Goal: Information Seeking & Learning: Learn about a topic

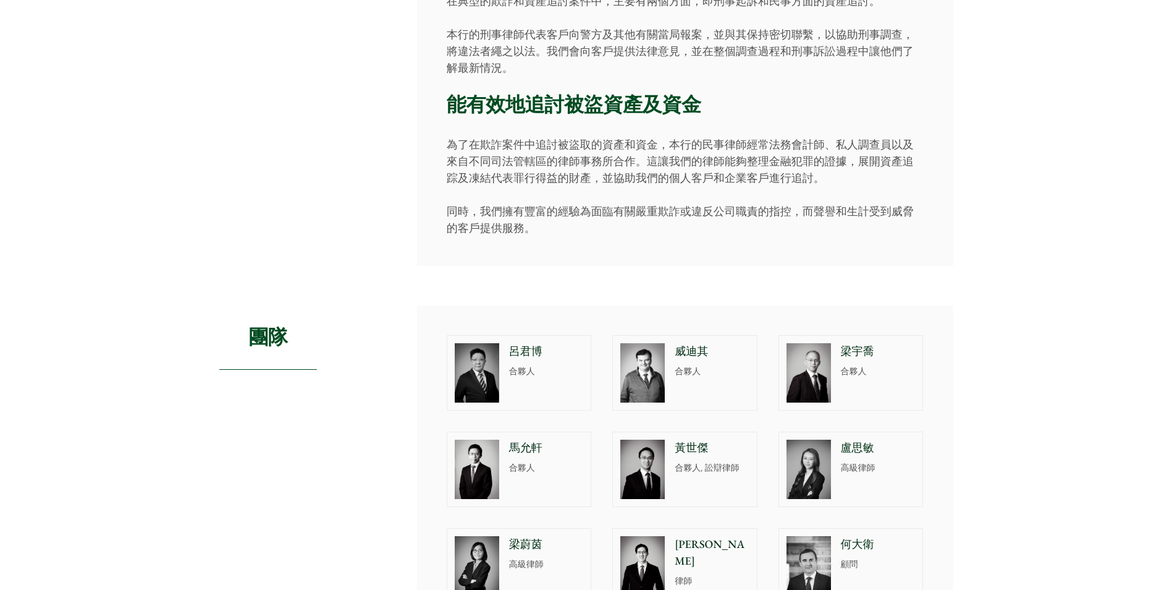
scroll to position [391, 0]
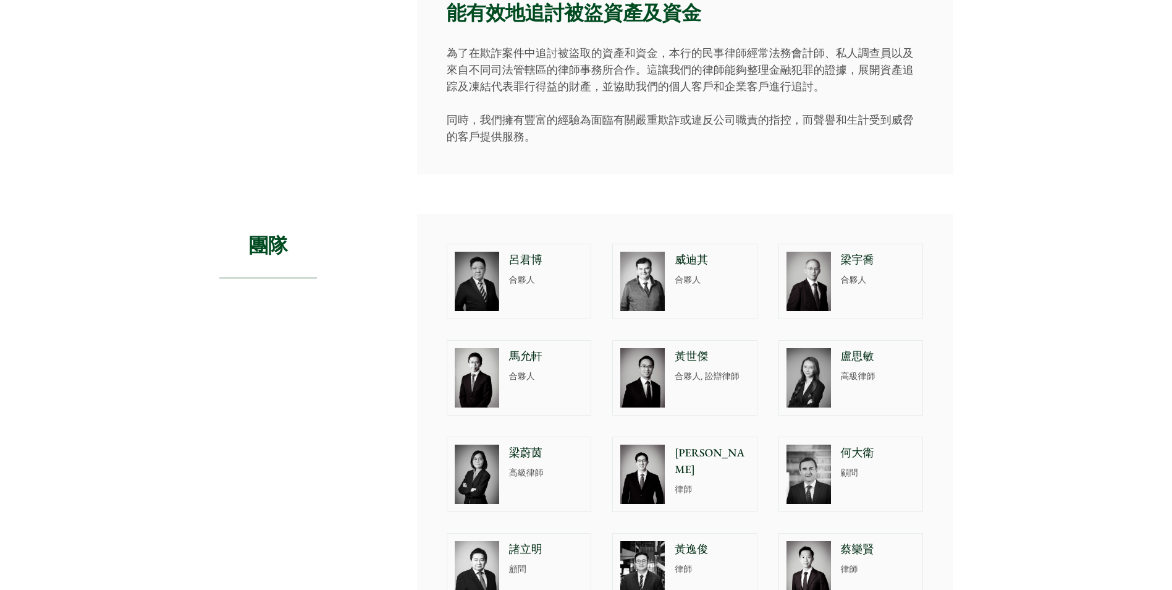
click at [815, 371] on img at bounding box center [809, 377] width 44 height 59
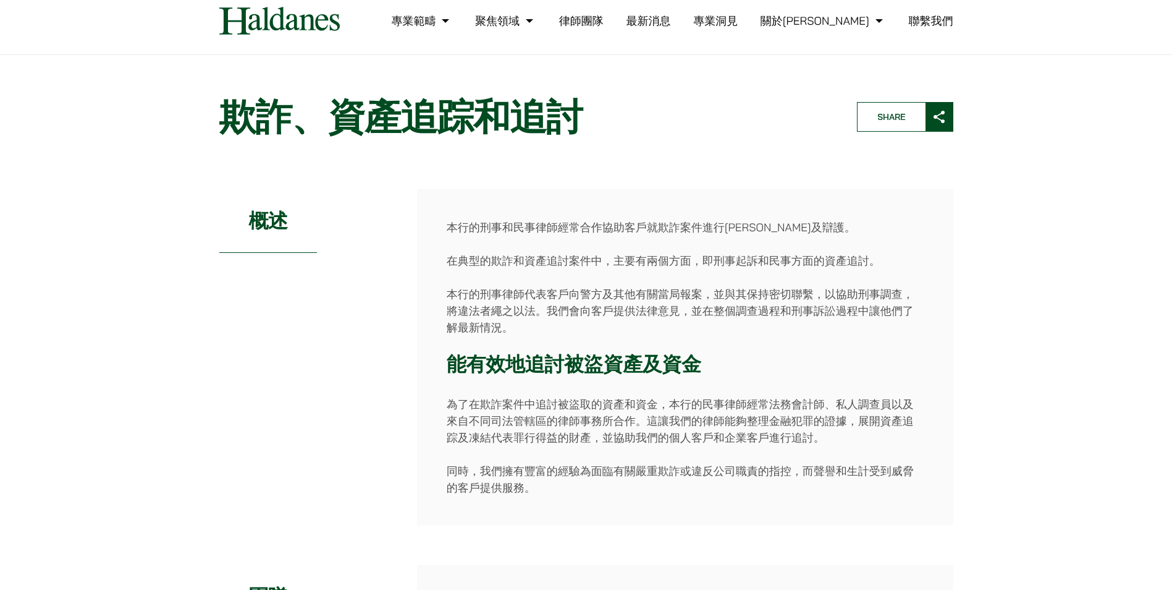
scroll to position [62, 0]
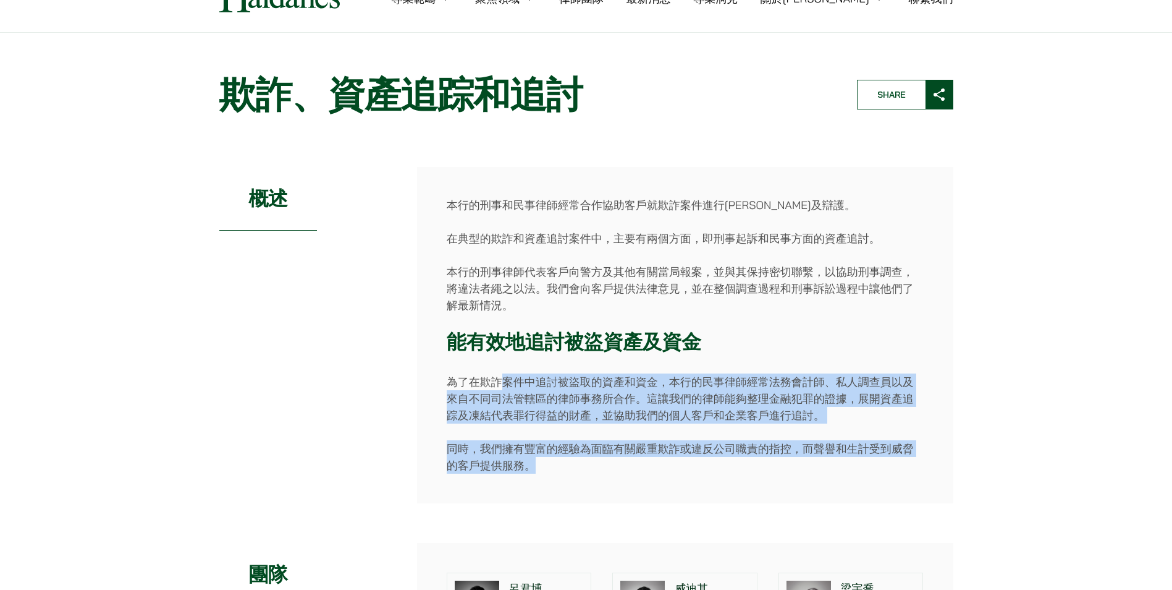
drag, startPoint x: 501, startPoint y: 380, endPoint x: 559, endPoint y: 470, distance: 106.5
click at [559, 470] on div "本行的刑事和民事律師經常合作協助客戶就欺詐案件進行申索及辯護。 在典型的欺詐和資產追討案件中，主要有兩個方面，即刑事起訴和民事方面的資產追討。 本行的刑事律師…" at bounding box center [685, 335] width 536 height 336
drag, startPoint x: 559, startPoint y: 470, endPoint x: 512, endPoint y: 482, distance: 48.6
click at [512, 482] on div "本行的刑事和民事律師經常合作協助客戶就欺詐案件進行申索及辯護。 在典型的欺詐和資產追討案件中，主要有兩個方面，即刑事起訴和民事方面的資產追討。 本行的刑事律師…" at bounding box center [685, 335] width 536 height 336
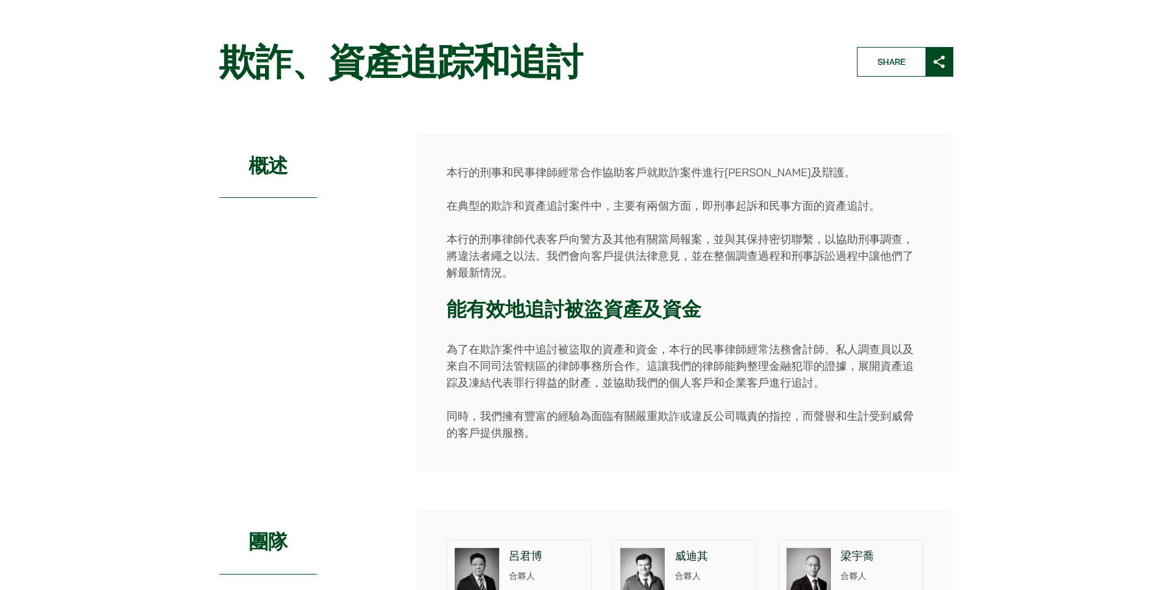
scroll to position [0, 0]
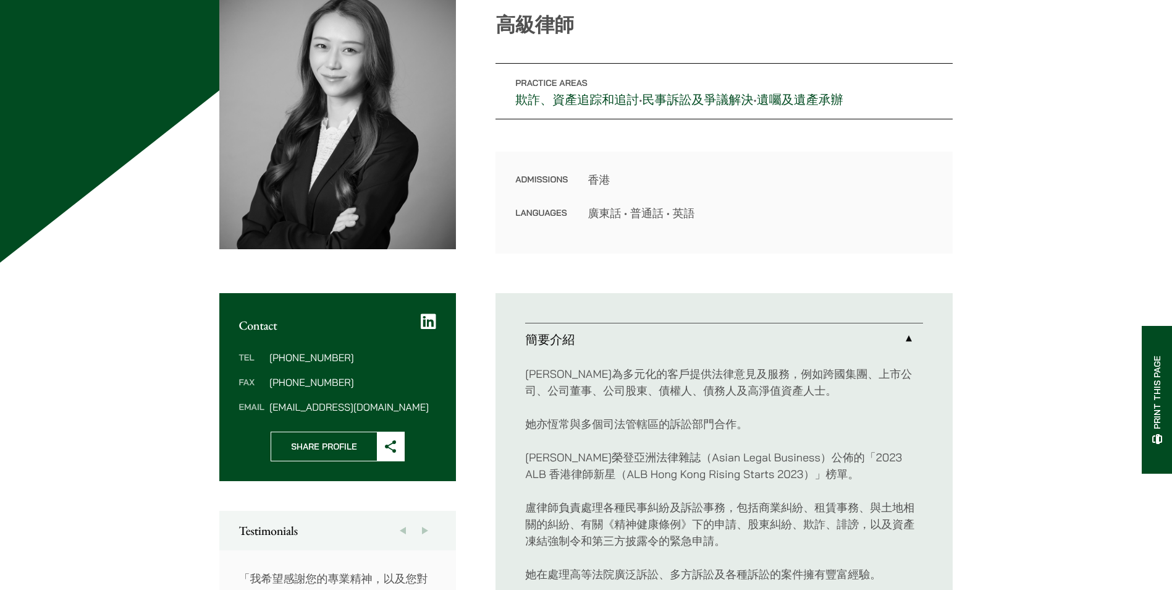
scroll to position [247, 0]
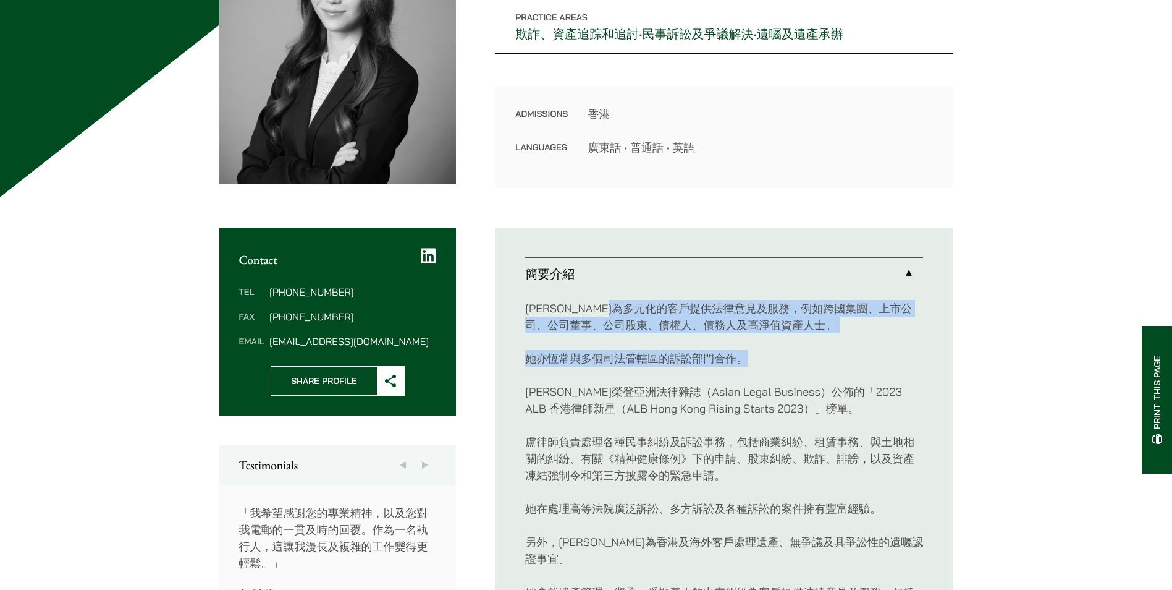
drag, startPoint x: 660, startPoint y: 306, endPoint x: 884, endPoint y: 339, distance: 226.8
click at [884, 339] on div "盧律師為多元化的客戶提供法律意見及服務，例如跨國集團、上市公司、公司董事、公司股東、債權人、債務人及高淨值資產人士。 她亦恆常與多個司法管轄區的訴訟部門合作。…" at bounding box center [724, 558] width 398 height 537
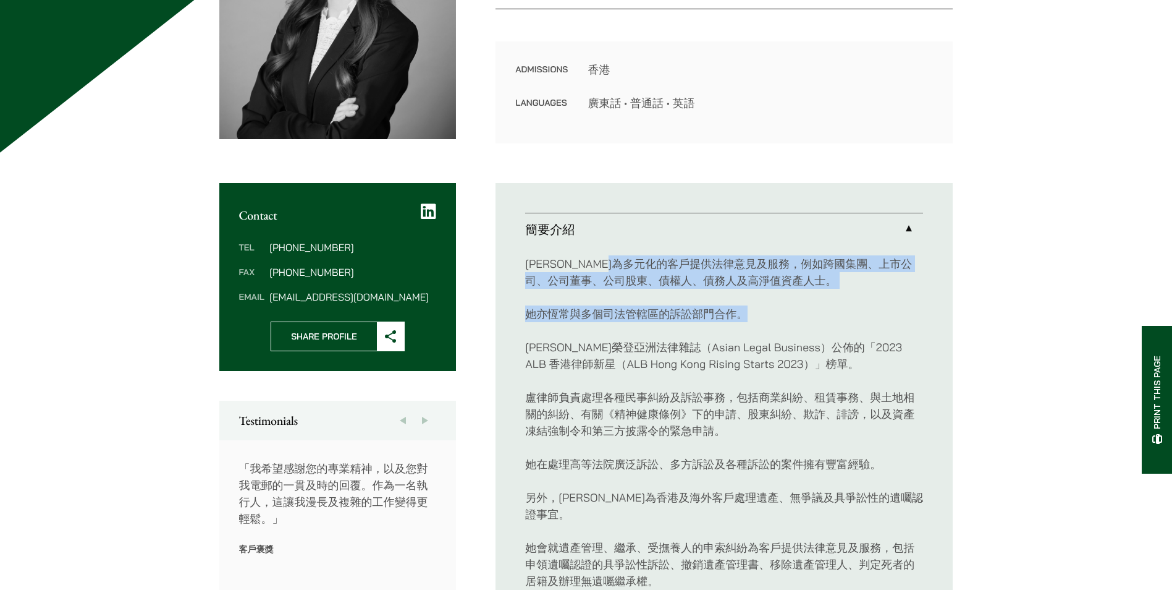
scroll to position [371, 0]
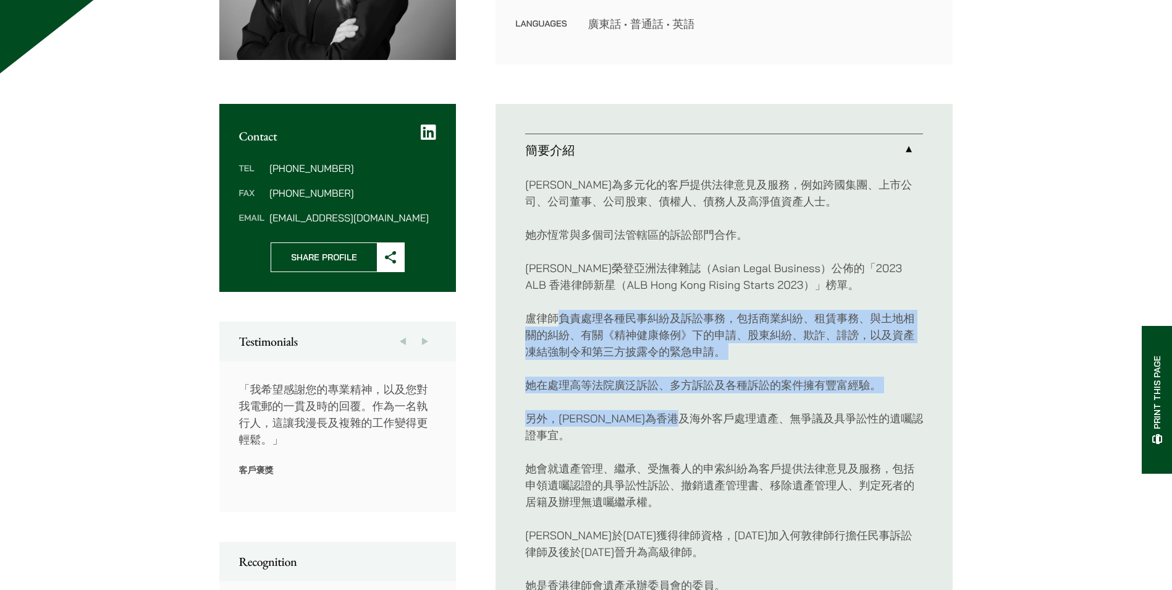
drag, startPoint x: 562, startPoint y: 316, endPoint x: 742, endPoint y: 418, distance: 207.3
click at [742, 418] on div "盧律師為多元化的客戶提供法律意見及服務，例如跨國集團、上市公司、公司董事、公司股東、債權人、債務人及高淨值資產人士。 她亦恆常與多個司法管轄區的訴訟部門合作。…" at bounding box center [724, 434] width 398 height 537
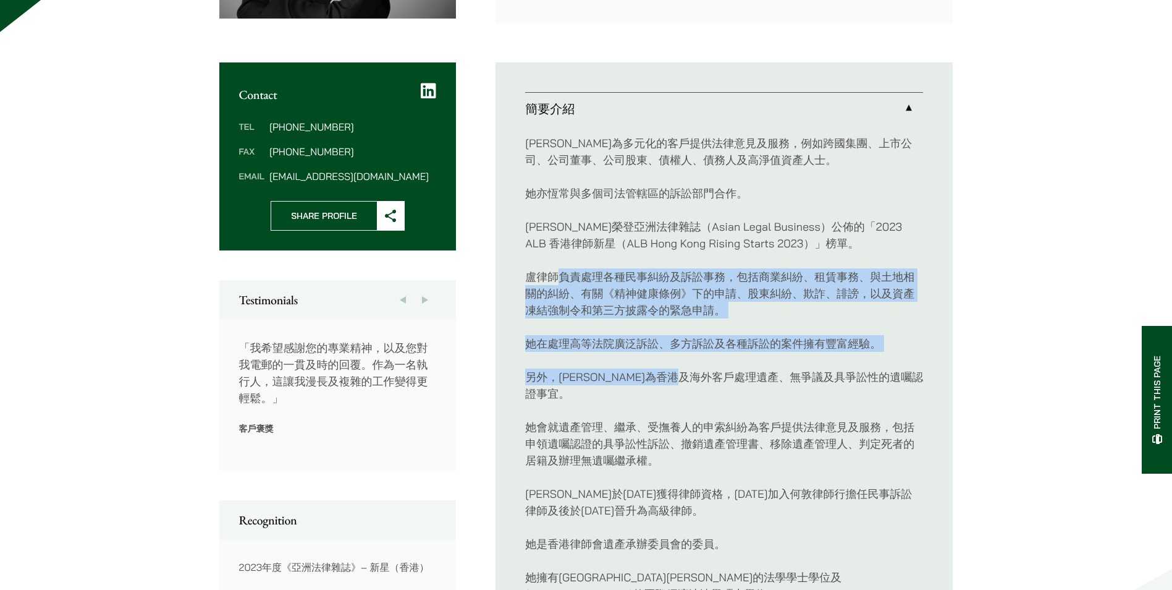
scroll to position [494, 0]
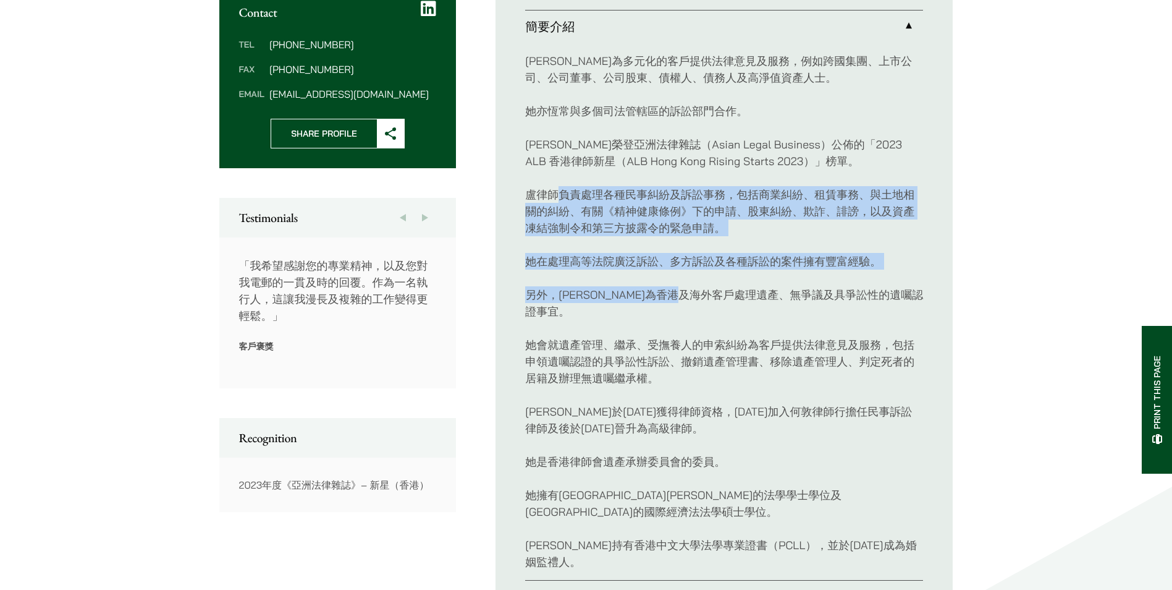
click at [828, 403] on p "盧律師於2014年獲得律師資格，2017年加入何敦律師行擔任民事訴訟律師及後於2022年1月晉升為高級律師。" at bounding box center [724, 419] width 398 height 33
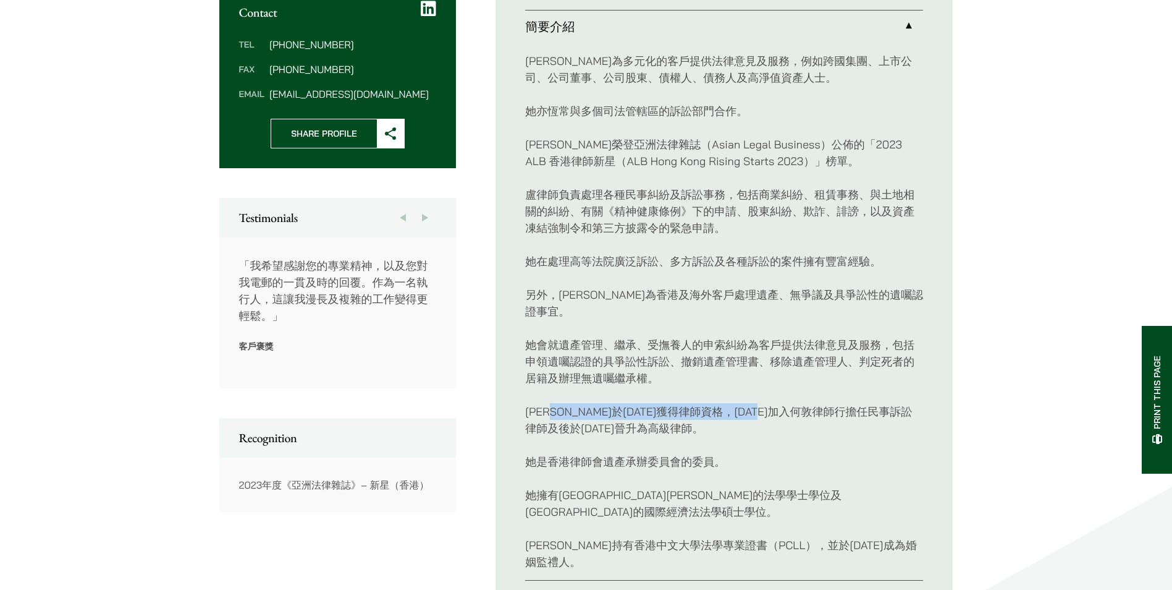
drag, startPoint x: 863, startPoint y: 400, endPoint x: 571, endPoint y: 403, distance: 291.7
click at [571, 403] on p "盧律師於2014年獲得律師資格，2017年加入何敦律師行擔任民事訴訟律師及後於2022年1月晉升為高級律師。" at bounding box center [724, 419] width 398 height 33
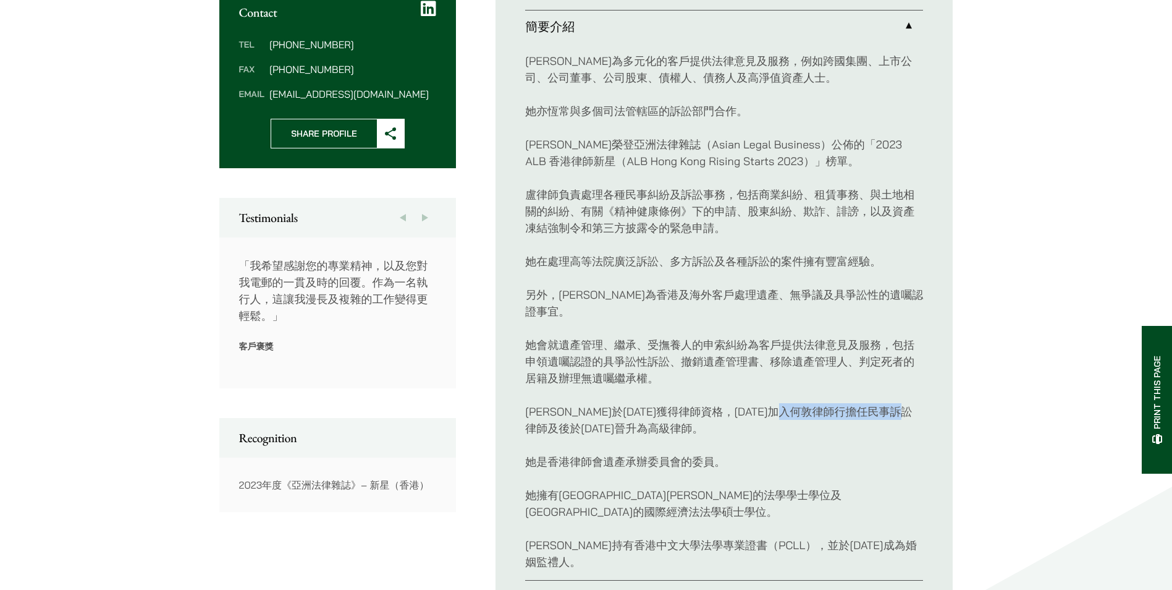
drag, startPoint x: 571, startPoint y: 403, endPoint x: 730, endPoint y: 408, distance: 159.5
click at [638, 402] on ul "簡要介紹 盧律師為多元化的客戶提供法律意見及服務，例如跨國集團、上市公司、公司董事、公司股東、債權人、債務人及高淨值資產人士。 她亦恆常與多個司法管轄區的訴訟…" at bounding box center [724, 311] width 457 height 663
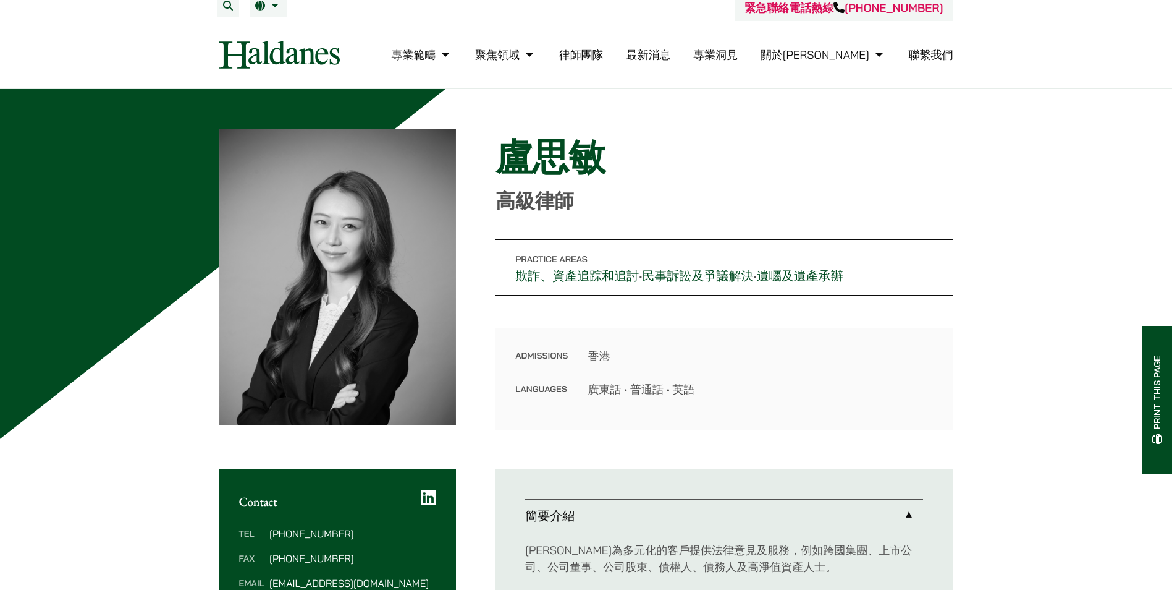
scroll to position [0, 0]
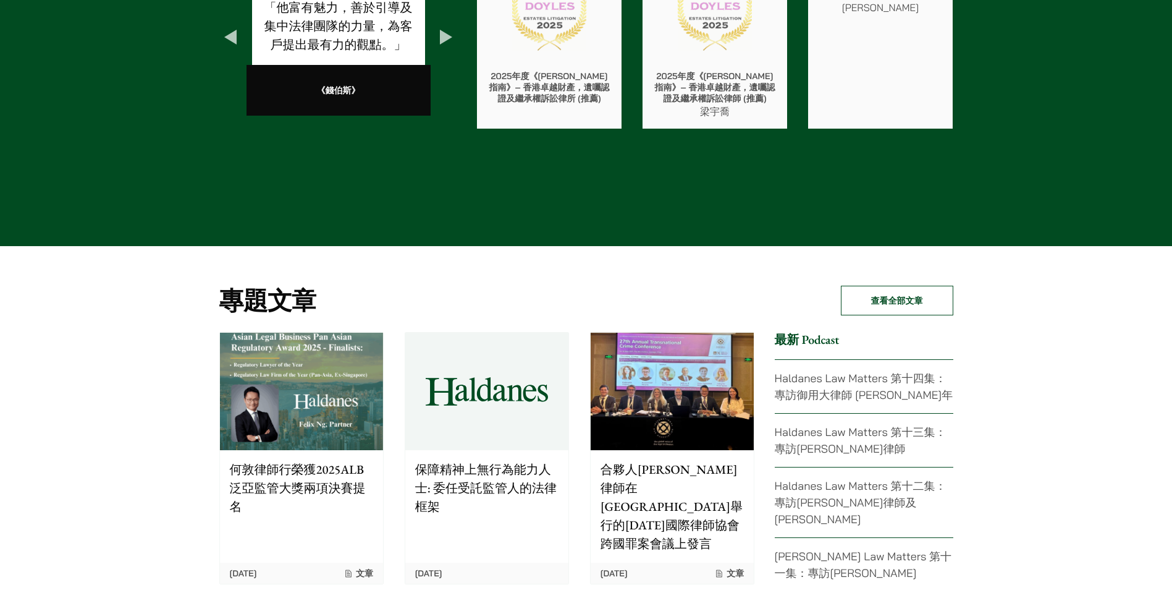
scroll to position [2107, 0]
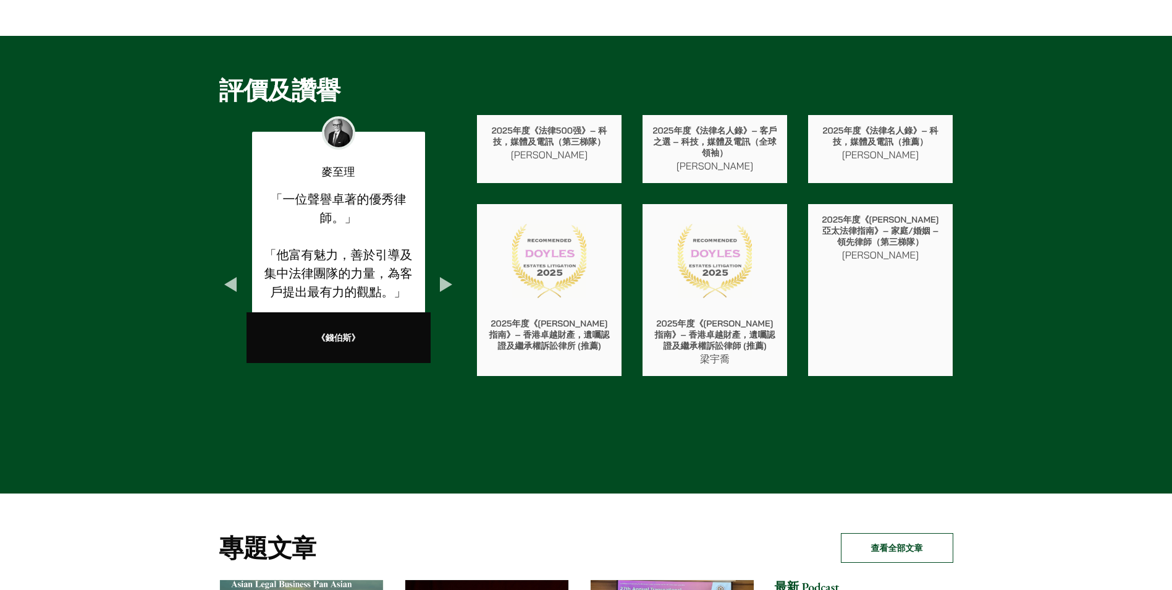
click at [443, 282] on button "Next" at bounding box center [446, 284] width 22 height 22
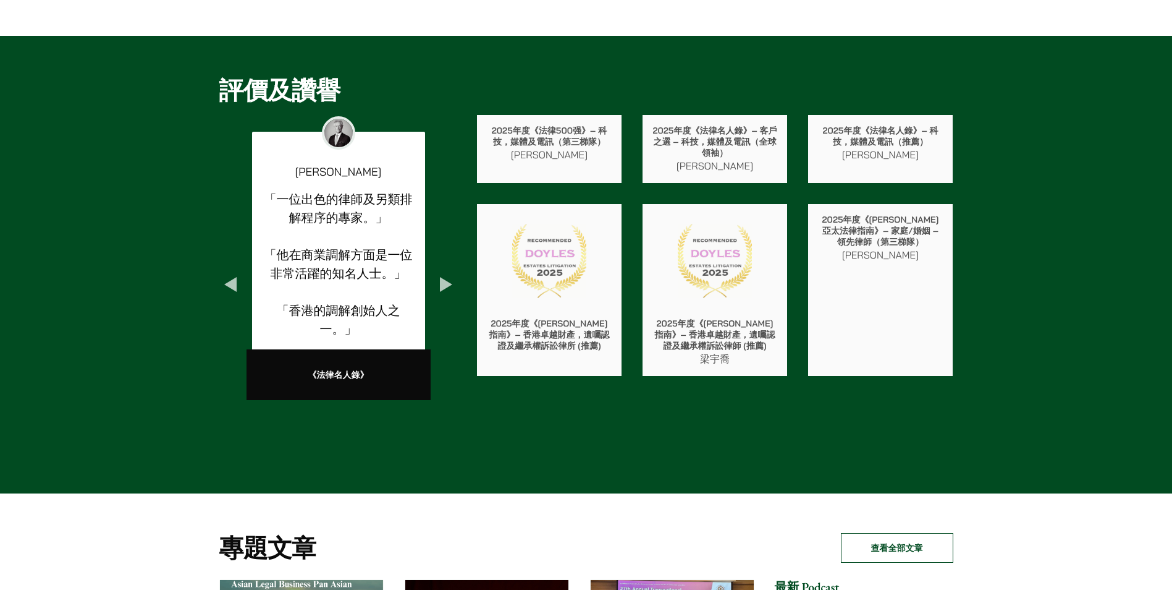
click at [443, 282] on button "Next" at bounding box center [446, 284] width 22 height 22
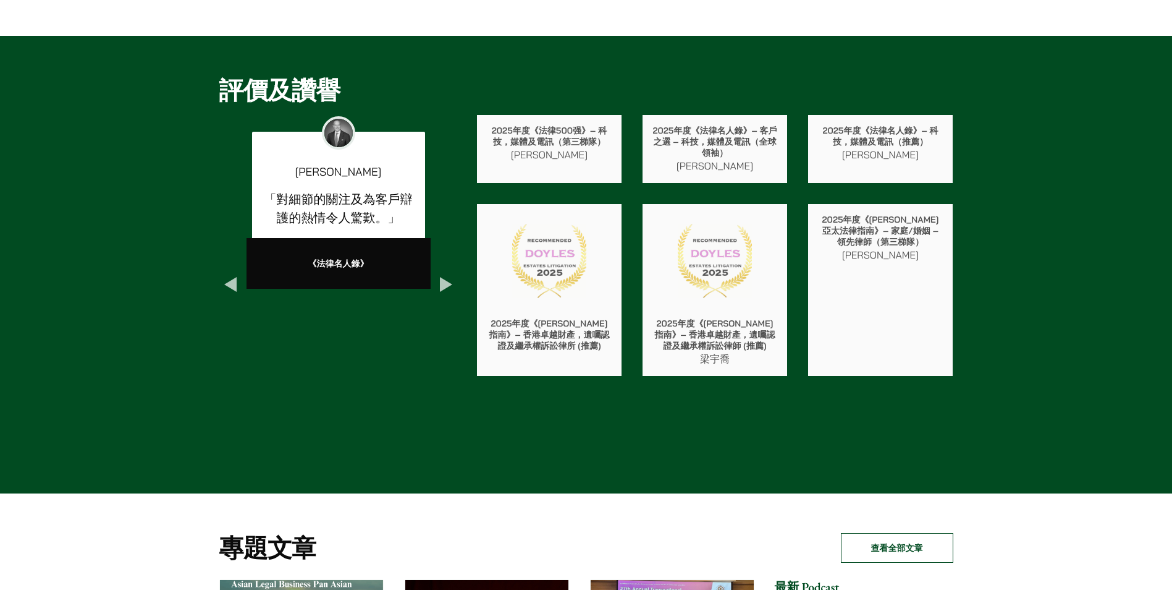
click at [443, 282] on button "Next" at bounding box center [446, 284] width 22 height 22
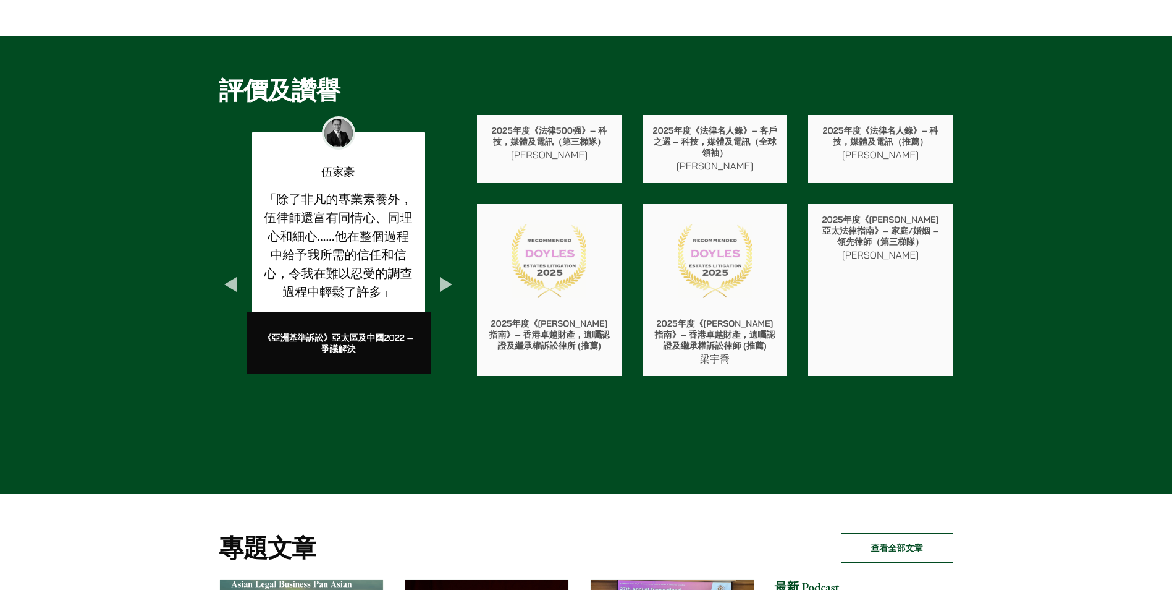
click at [443, 282] on button "Next" at bounding box center [446, 284] width 22 height 22
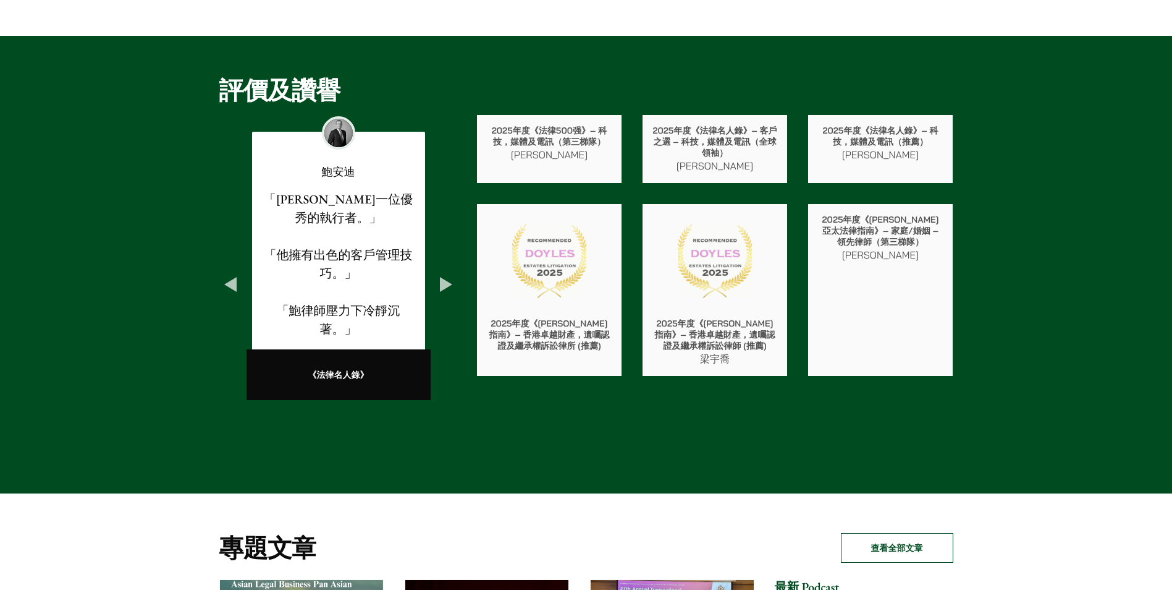
click at [443, 282] on button "Next" at bounding box center [446, 284] width 22 height 22
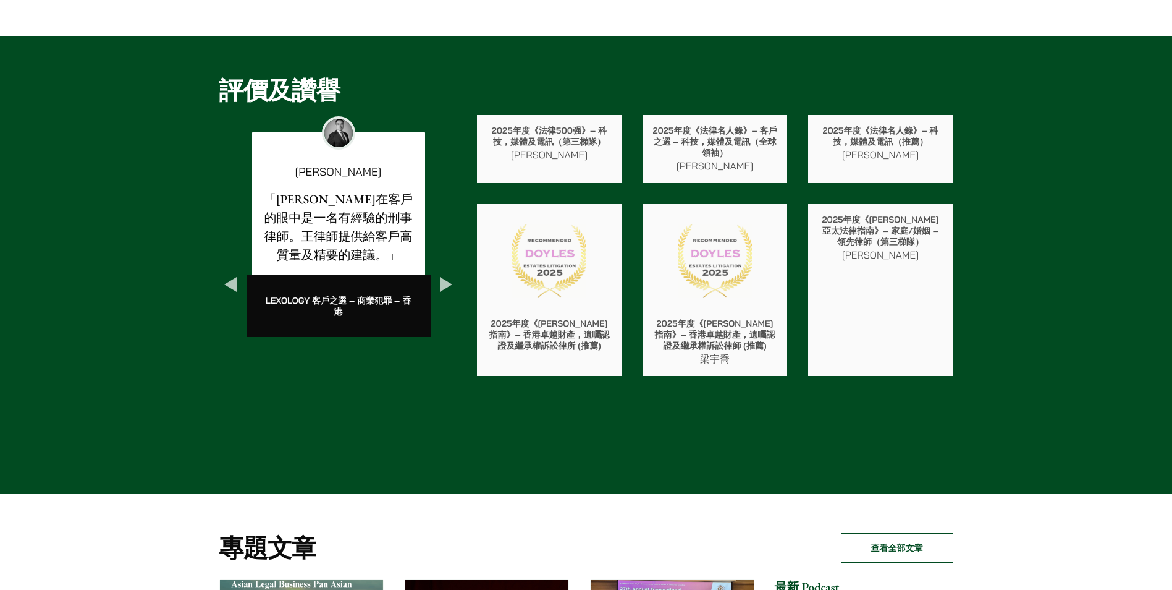
click at [443, 282] on button "Next" at bounding box center [446, 284] width 22 height 22
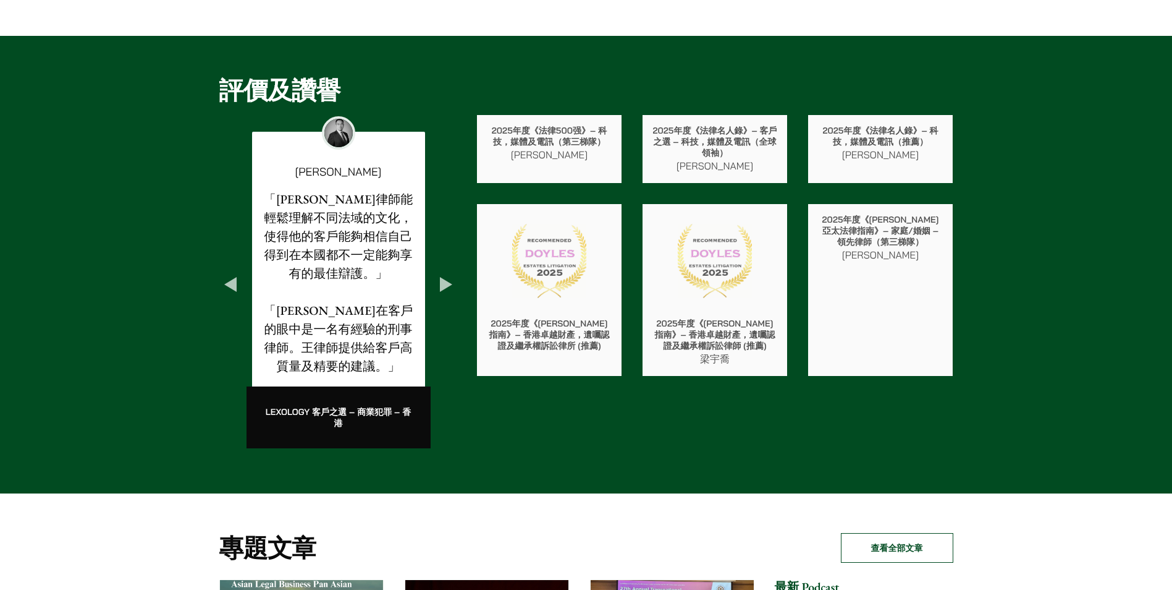
click at [443, 282] on button "Next" at bounding box center [446, 284] width 22 height 22
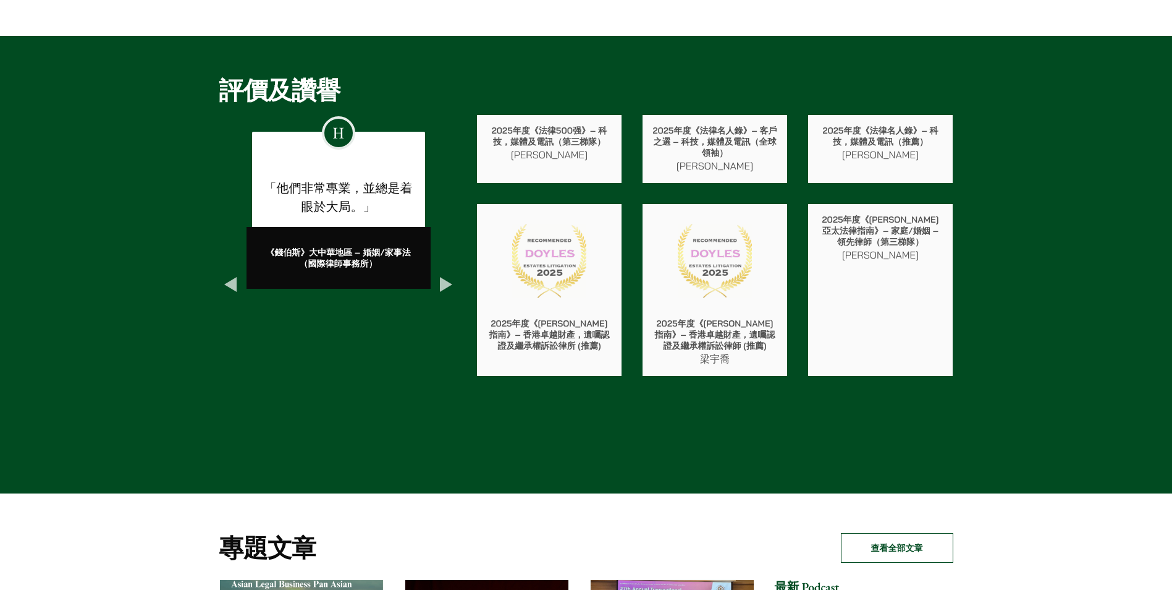
click at [443, 282] on button "Next" at bounding box center [446, 284] width 22 height 22
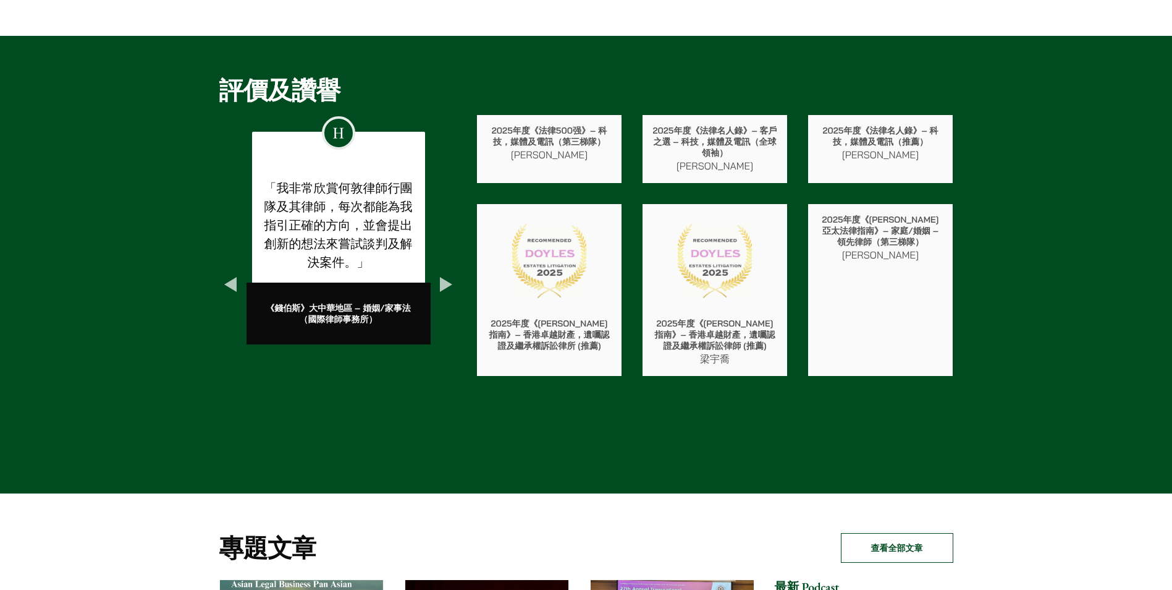
click at [443, 282] on button "Next" at bounding box center [446, 284] width 22 height 22
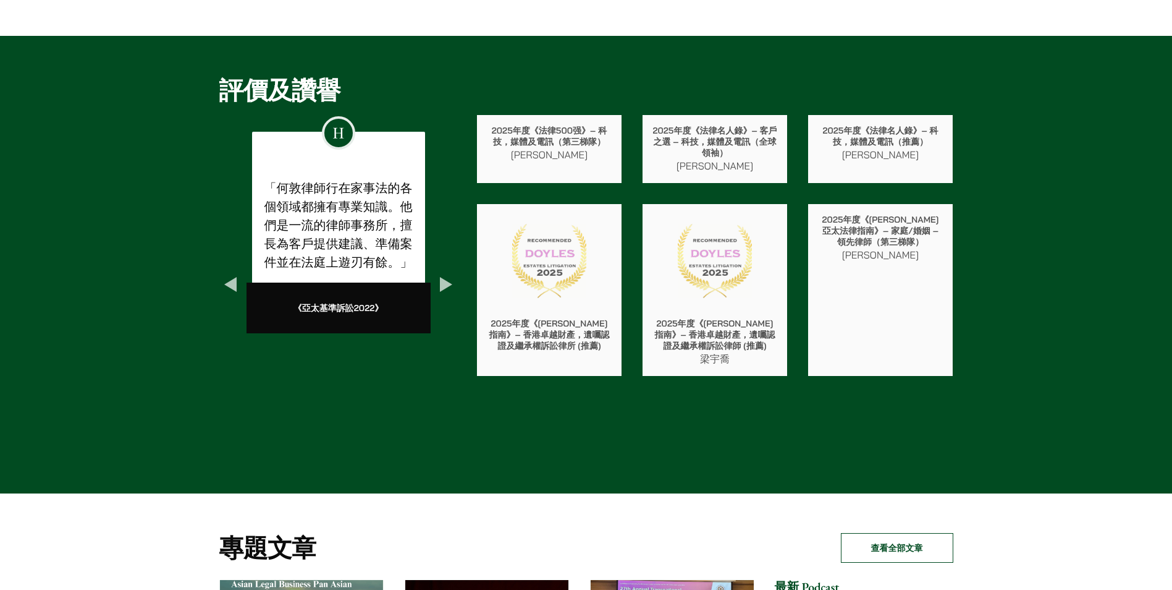
click at [443, 282] on button "Next" at bounding box center [446, 284] width 22 height 22
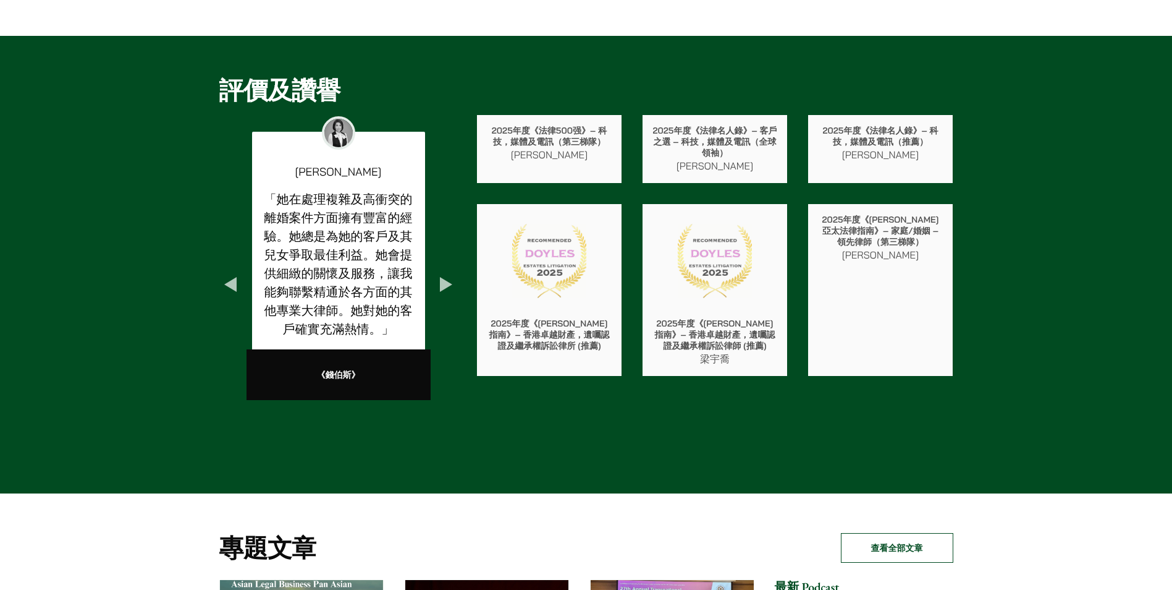
click at [443, 282] on button "Next" at bounding box center [446, 284] width 22 height 22
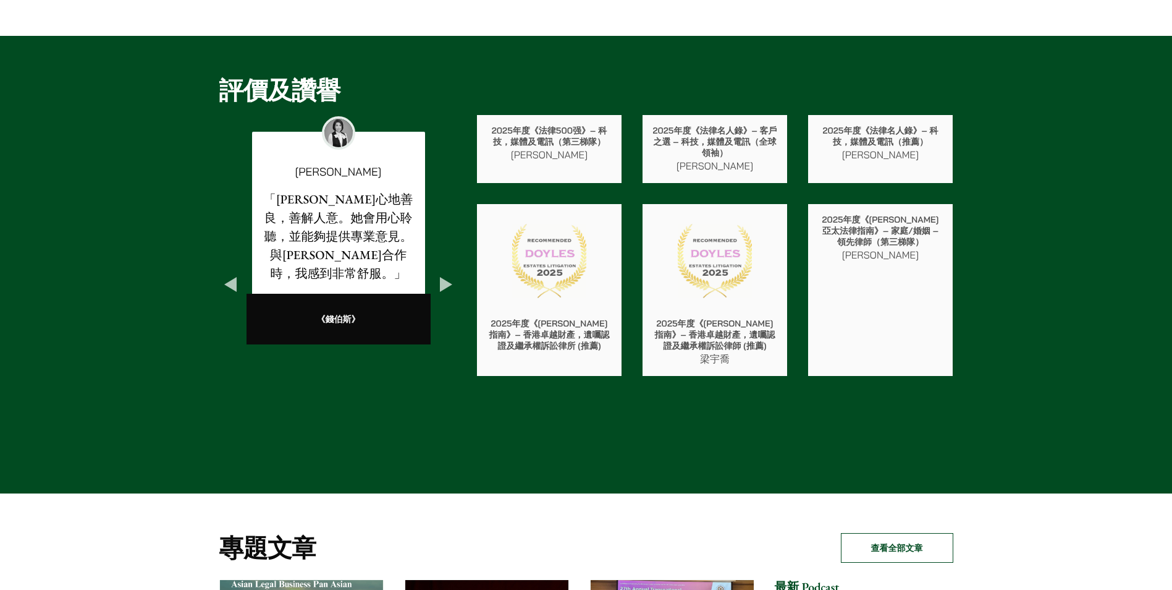
click at [443, 282] on button "Next" at bounding box center [446, 284] width 22 height 22
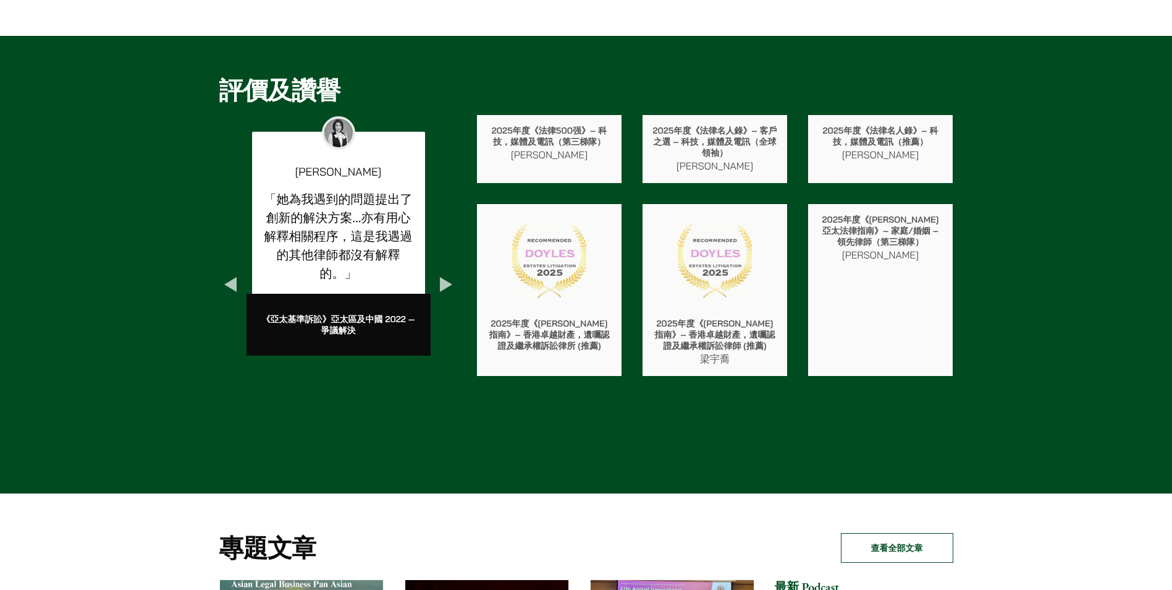
click at [443, 282] on button "Next" at bounding box center [446, 284] width 22 height 22
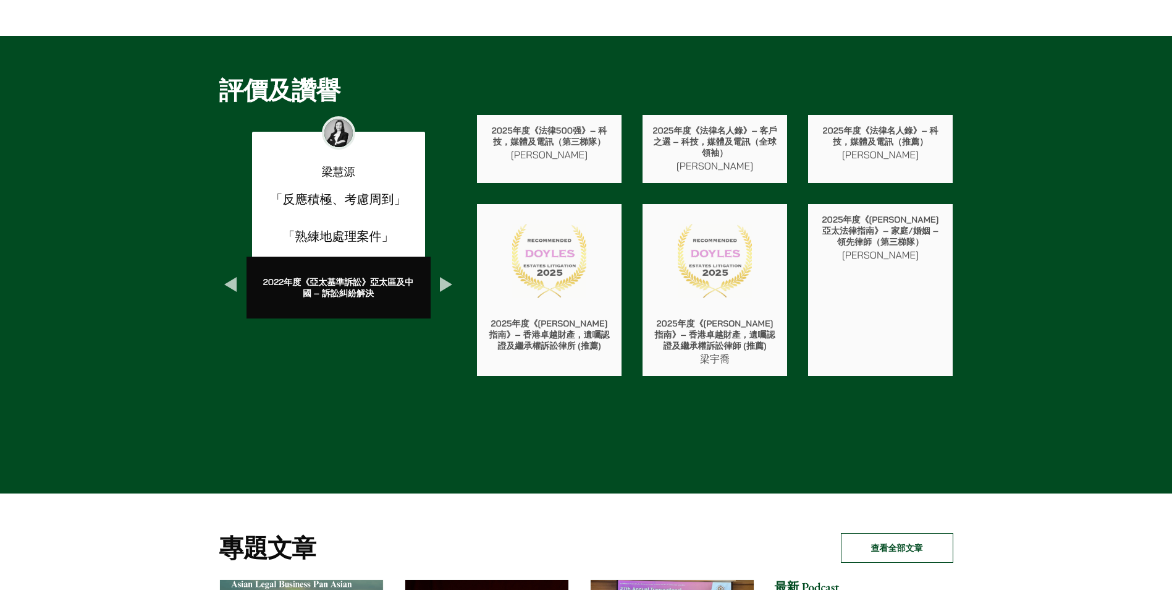
click at [443, 282] on button "Next" at bounding box center [446, 284] width 22 height 22
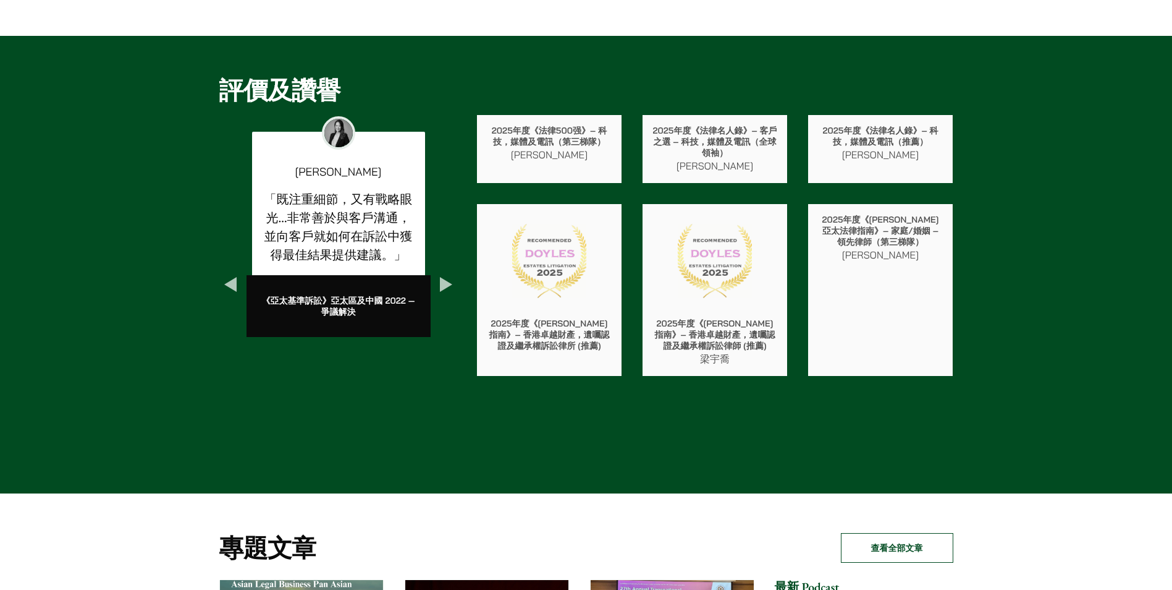
click at [443, 282] on button "Next" at bounding box center [446, 284] width 22 height 22
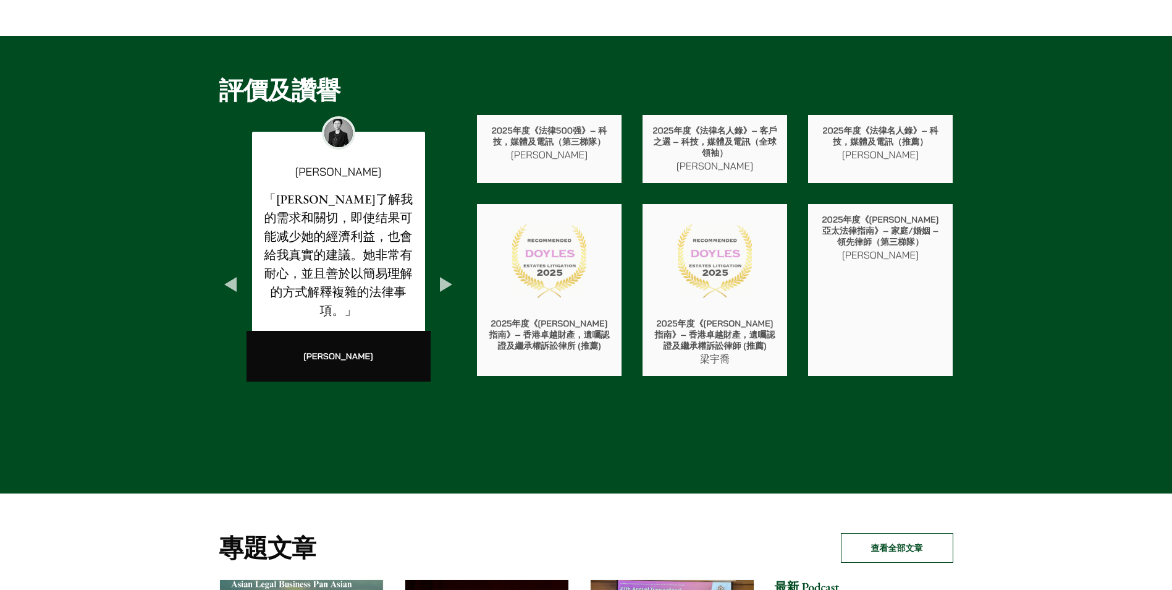
click at [443, 282] on button "Next" at bounding box center [446, 284] width 22 height 22
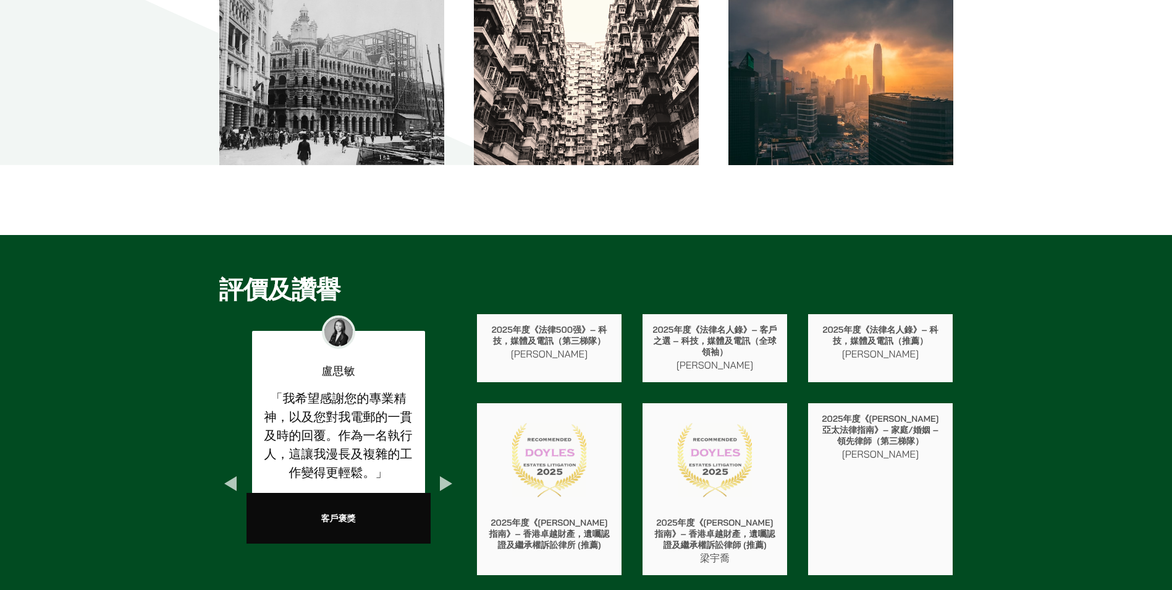
scroll to position [1916, 0]
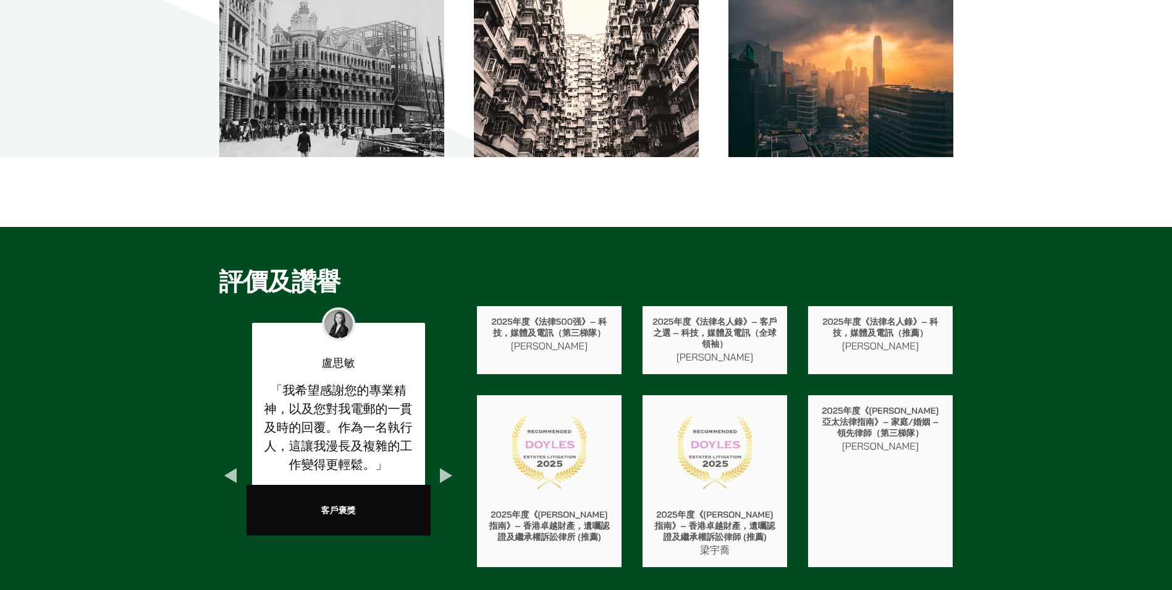
click at [442, 476] on button "Next" at bounding box center [446, 475] width 22 height 22
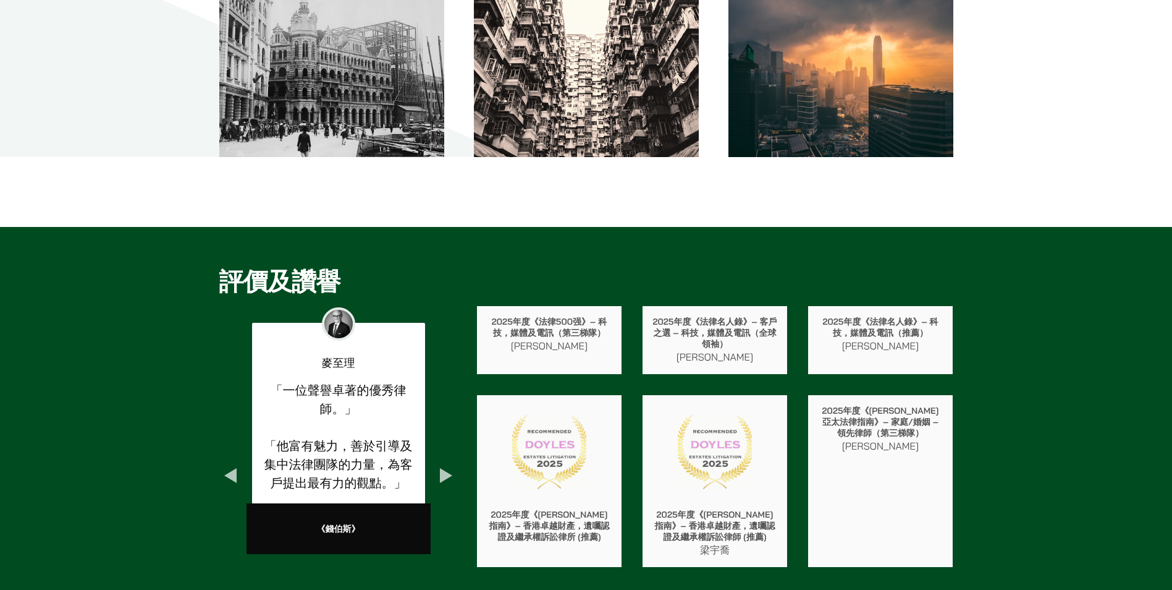
click at [230, 476] on button "Previous" at bounding box center [230, 475] width 22 height 22
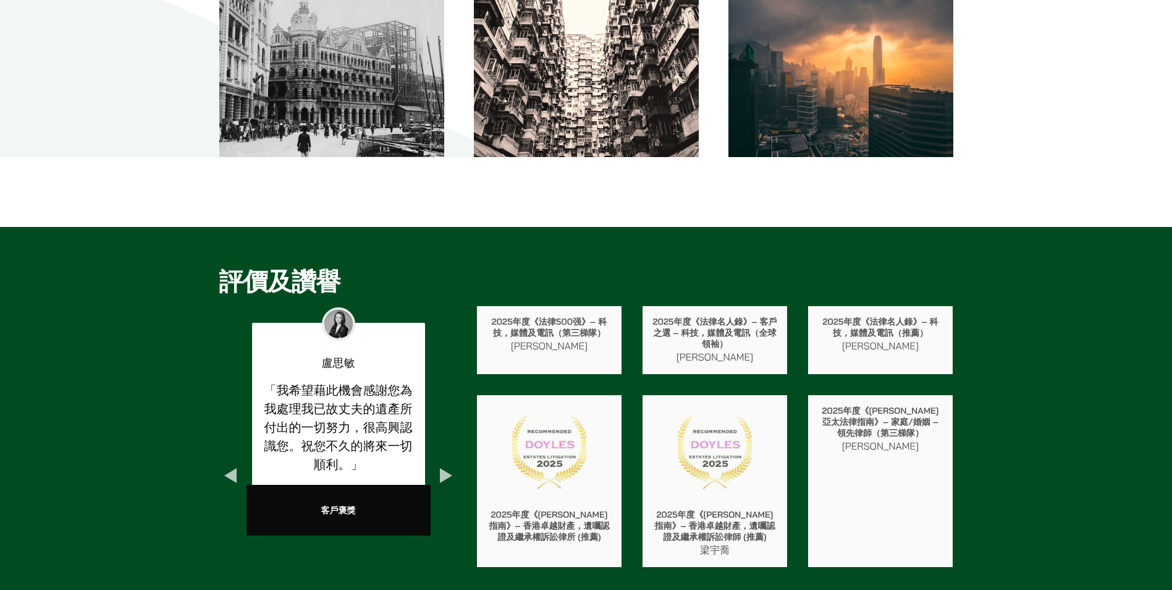
click at [230, 476] on button "Previous" at bounding box center [230, 475] width 22 height 22
click at [443, 472] on button "Next" at bounding box center [446, 475] width 22 height 22
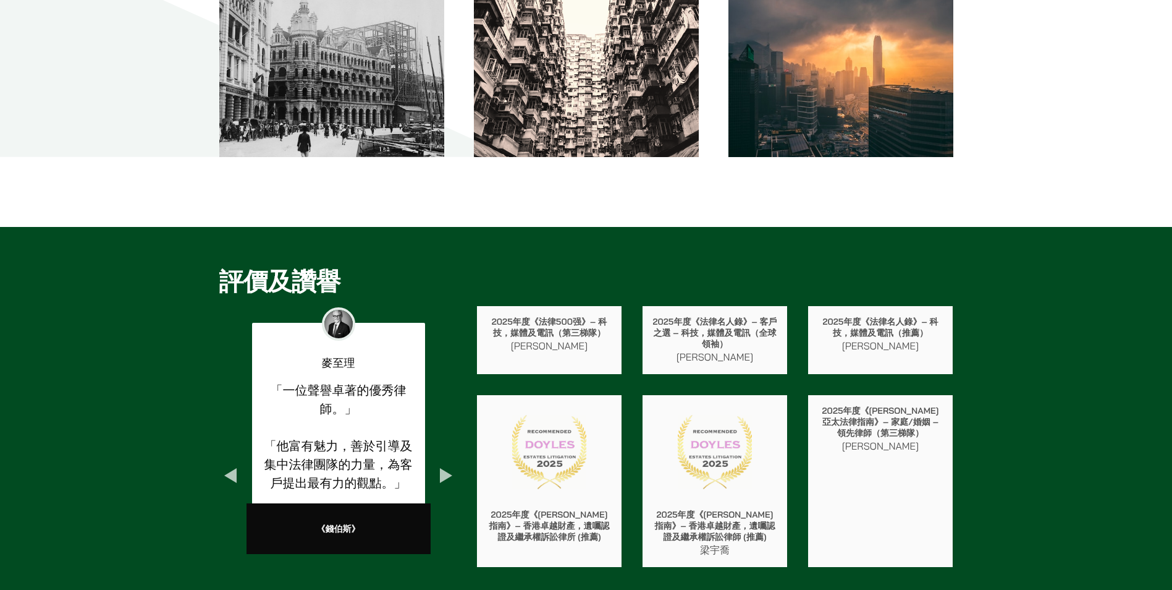
click at [443, 472] on button "Next" at bounding box center [446, 475] width 22 height 22
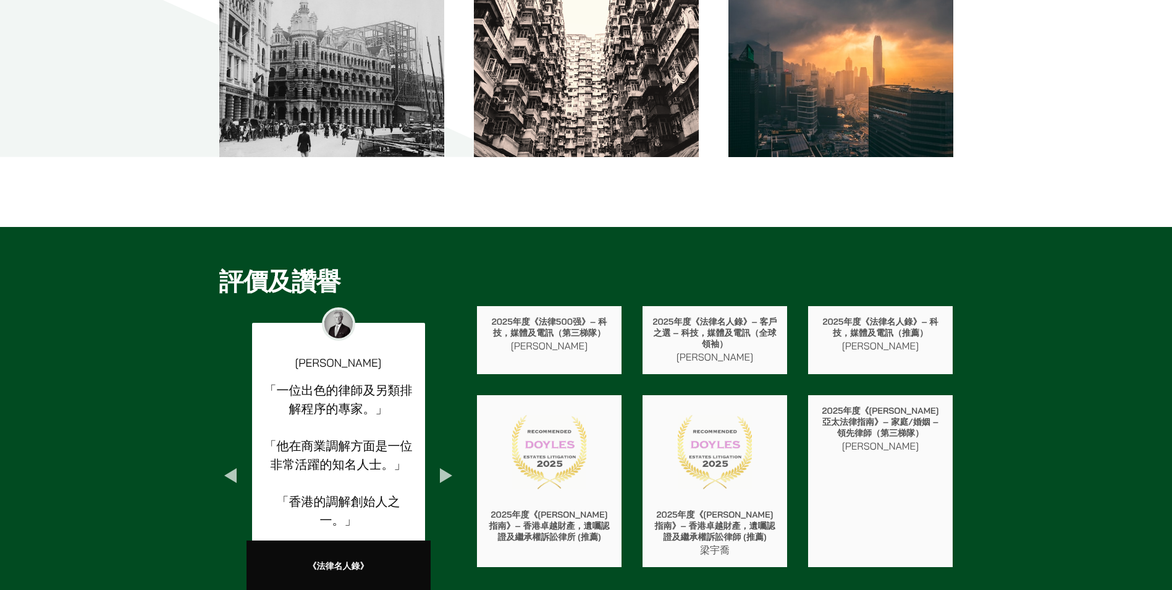
click at [237, 474] on button "Previous" at bounding box center [230, 475] width 22 height 22
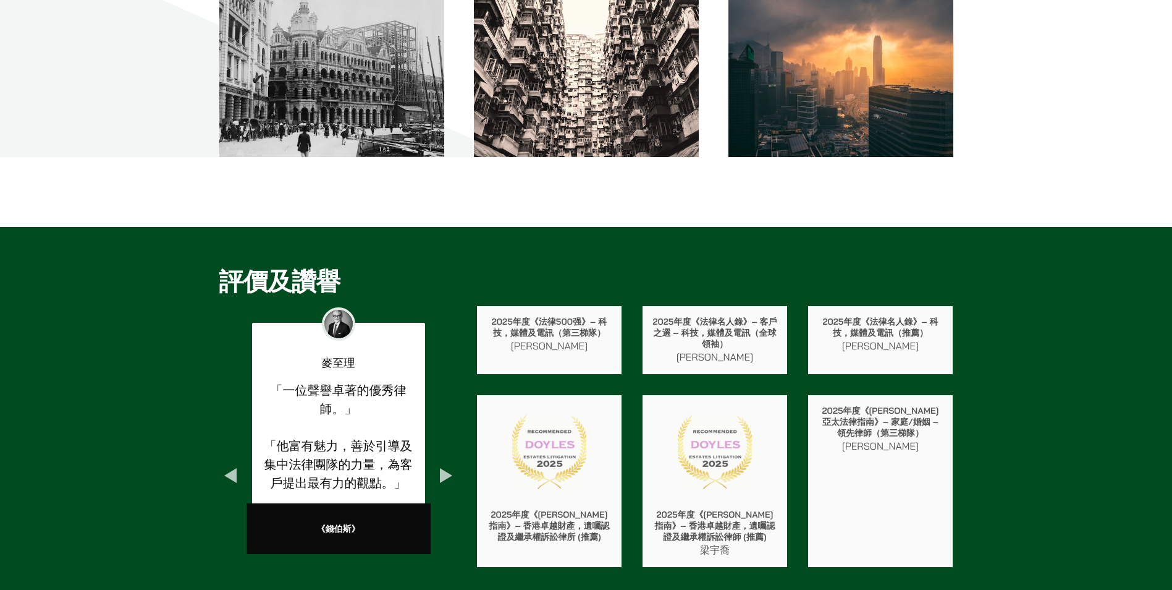
click at [237, 474] on button "Previous" at bounding box center [230, 475] width 22 height 22
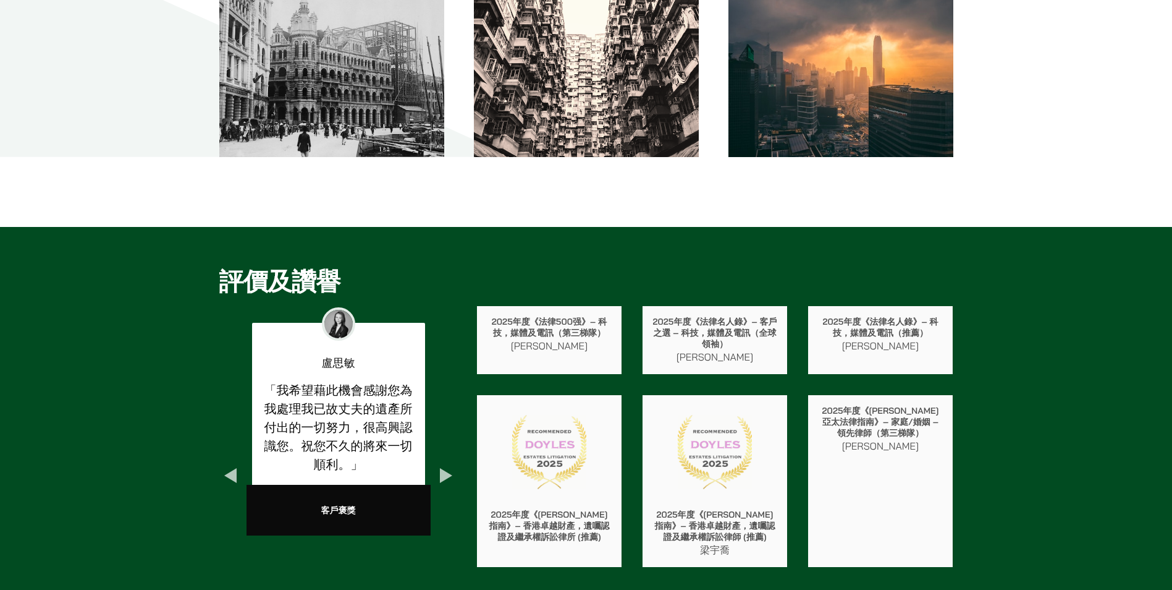
click at [237, 474] on button "Previous" at bounding box center [230, 475] width 22 height 22
click at [442, 473] on button "Next" at bounding box center [446, 475] width 22 height 22
click at [236, 476] on button "Previous" at bounding box center [230, 475] width 22 height 22
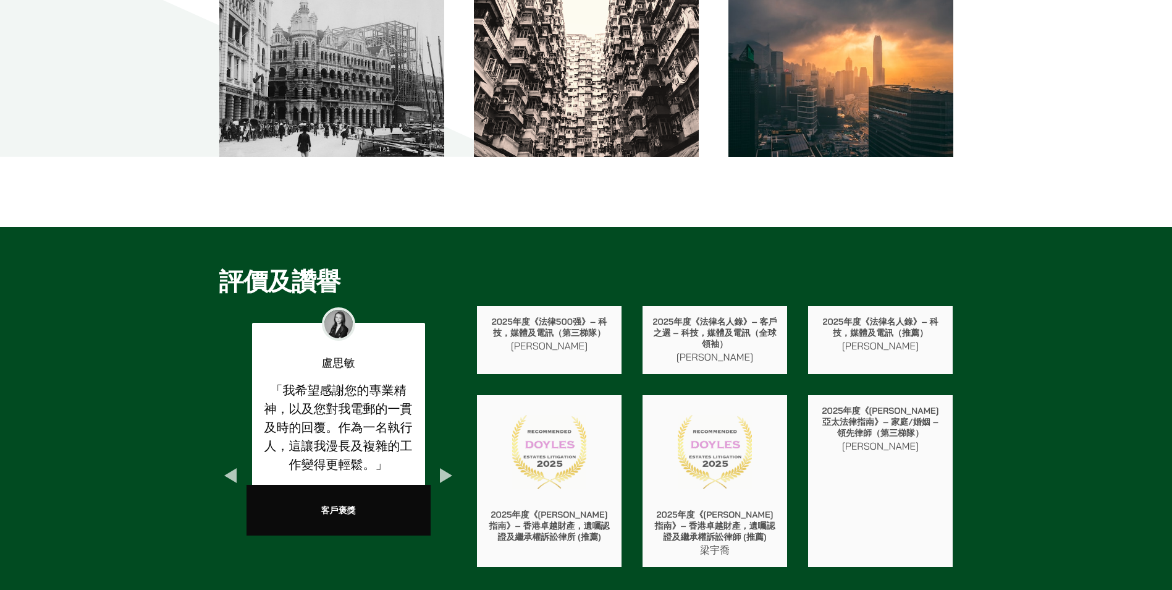
click at [447, 468] on button "Next" at bounding box center [446, 475] width 22 height 22
click at [452, 468] on button "Next" at bounding box center [446, 475] width 22 height 22
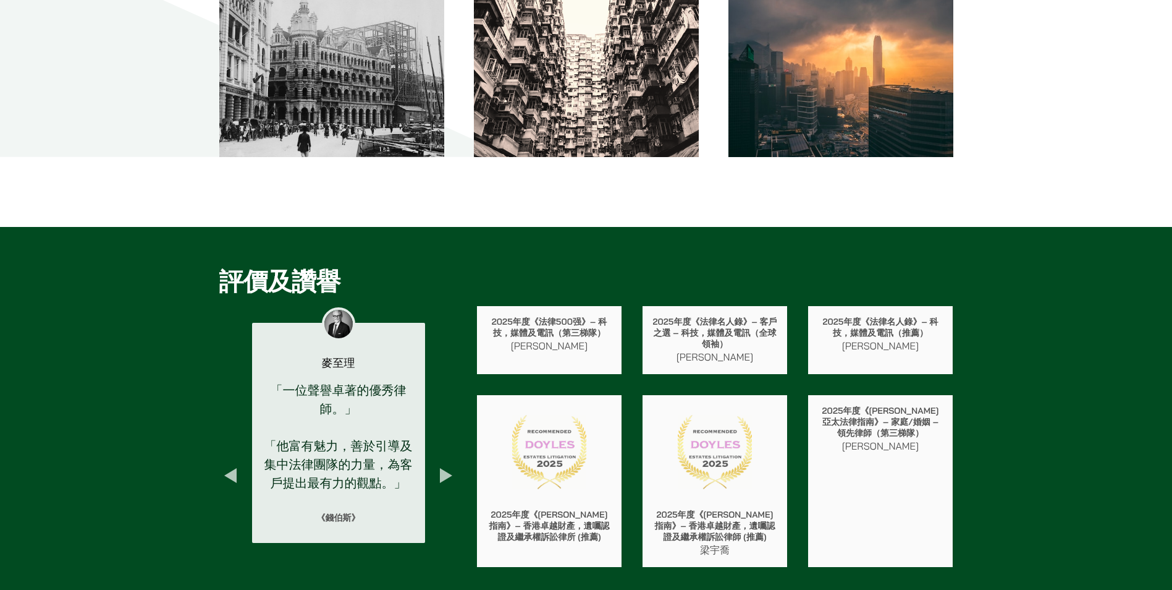
click at [452, 468] on button "Next" at bounding box center [446, 475] width 22 height 22
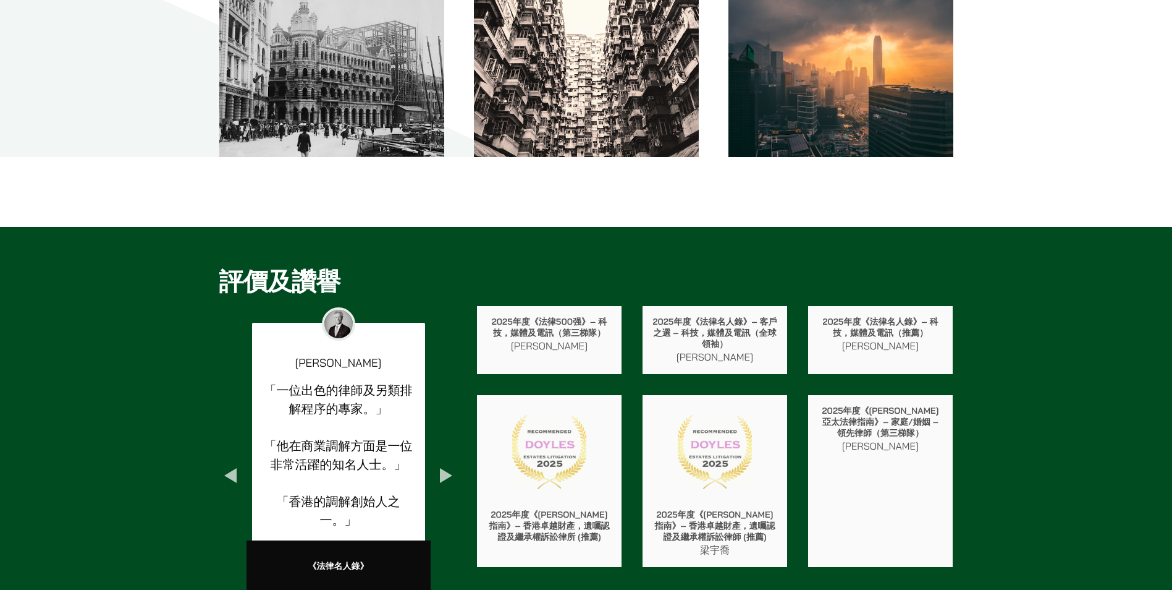
click at [452, 468] on button "Next" at bounding box center [446, 475] width 22 height 22
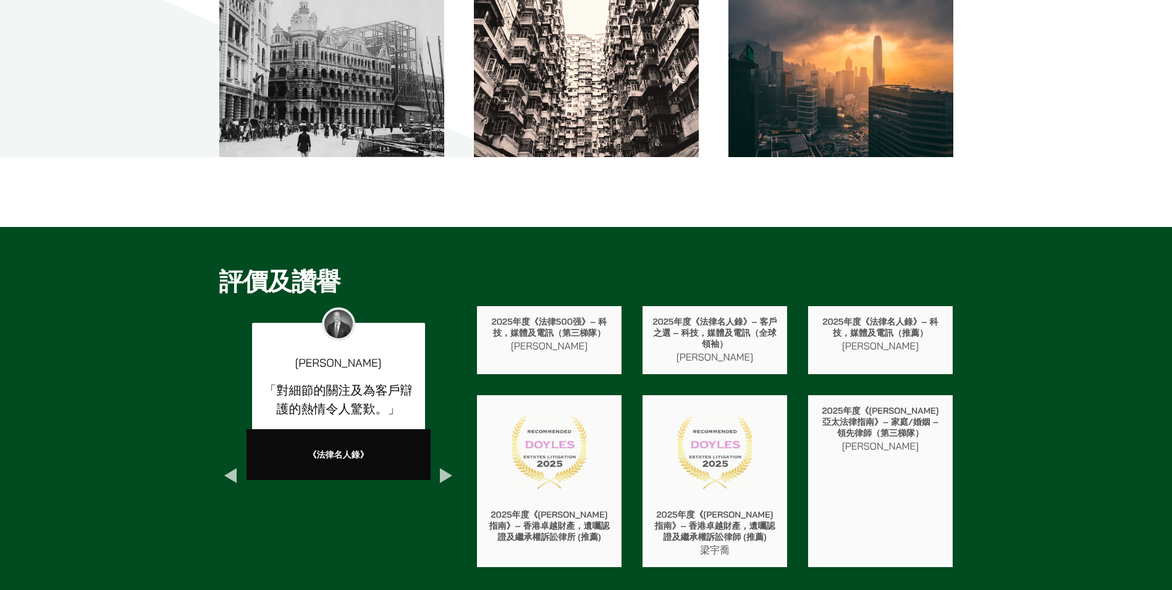
click at [452, 468] on button "Next" at bounding box center [446, 475] width 22 height 22
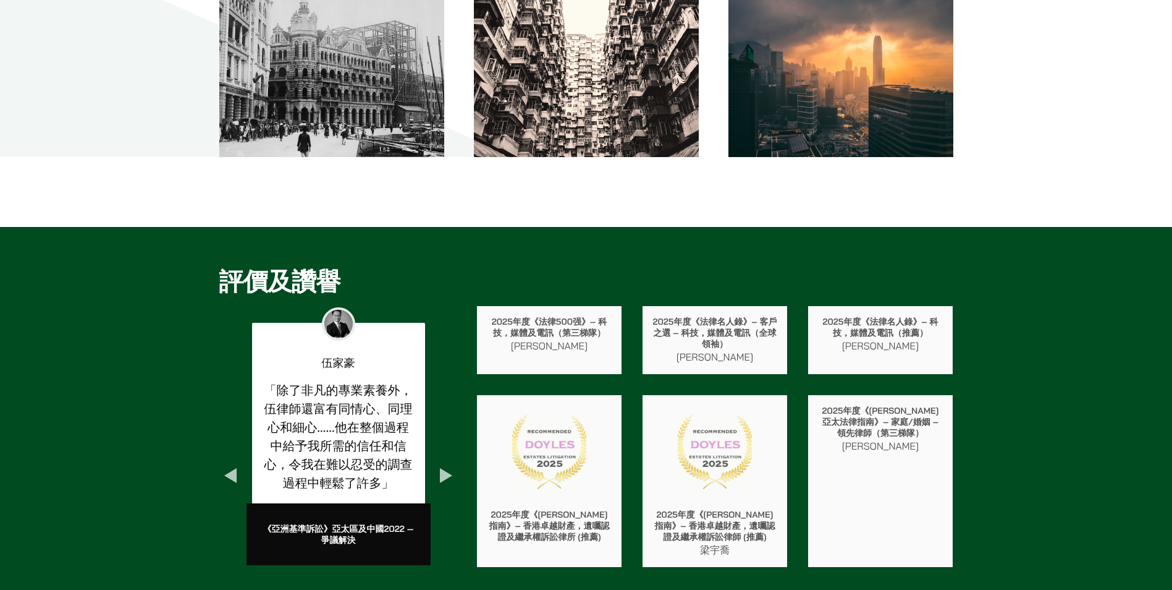
click at [452, 468] on button "Next" at bounding box center [446, 475] width 22 height 22
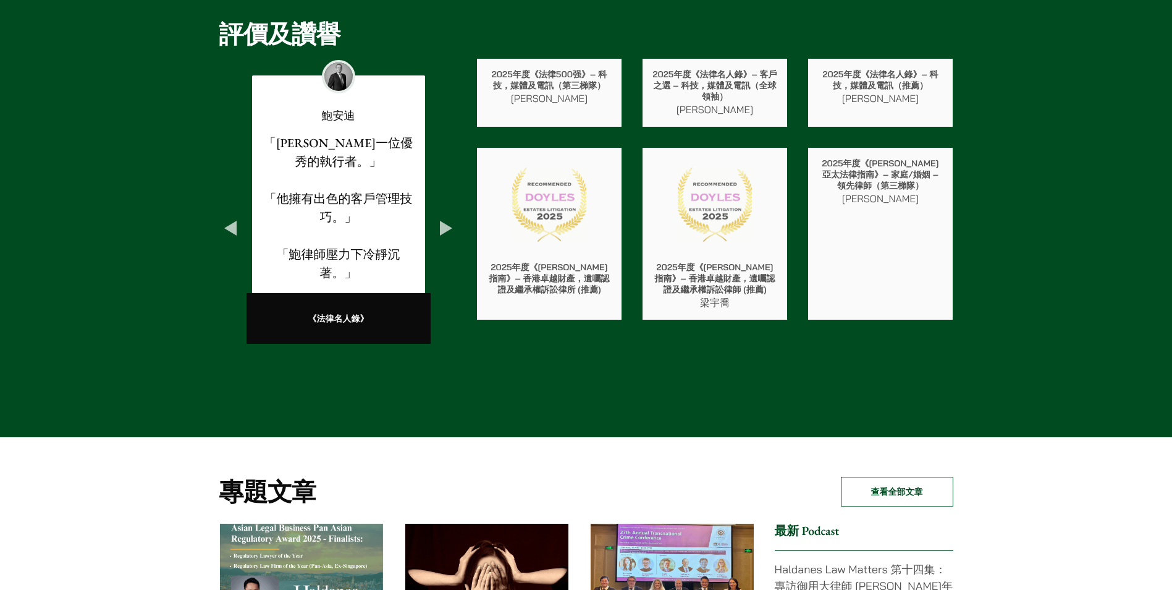
scroll to position [2039, 0]
